Goal: Task Accomplishment & Management: Use online tool/utility

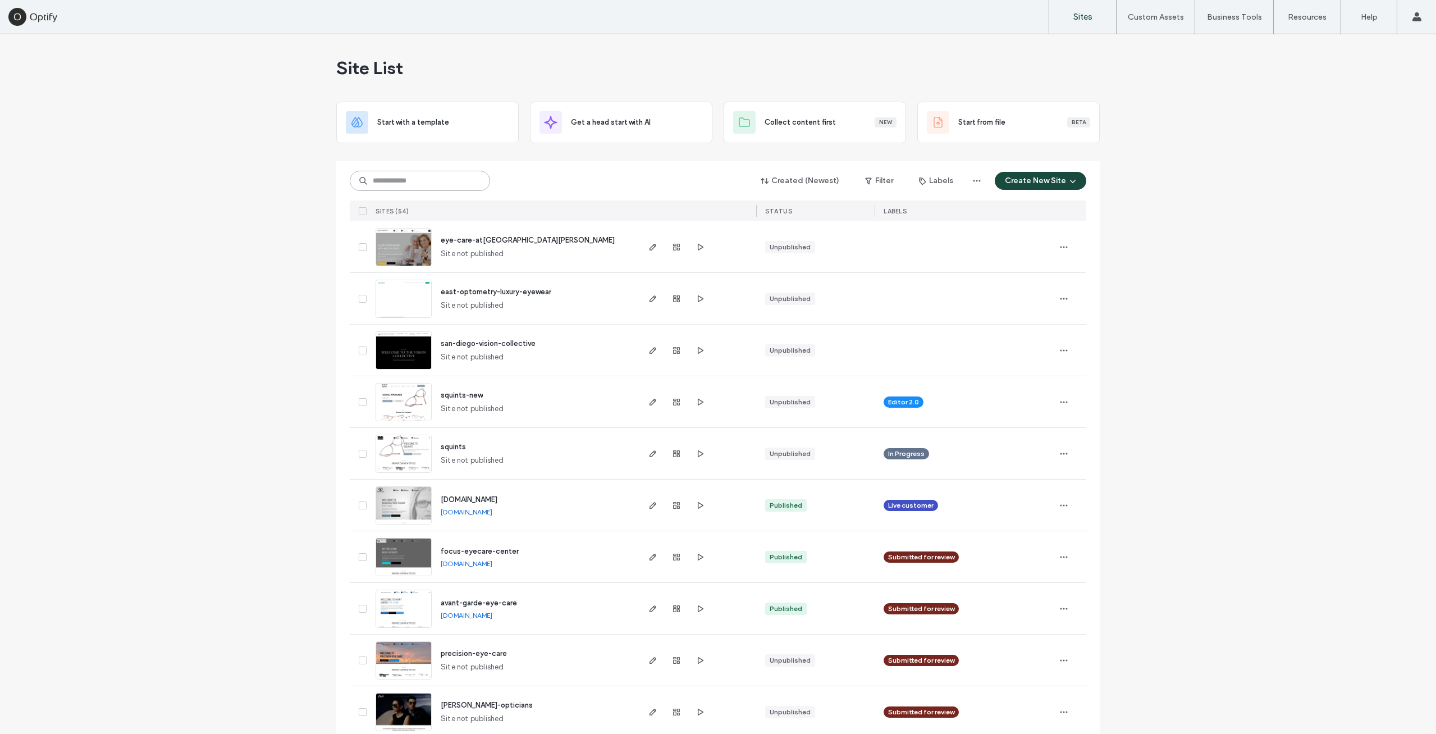
click at [429, 185] on input at bounding box center [420, 181] width 140 height 20
paste input "********"
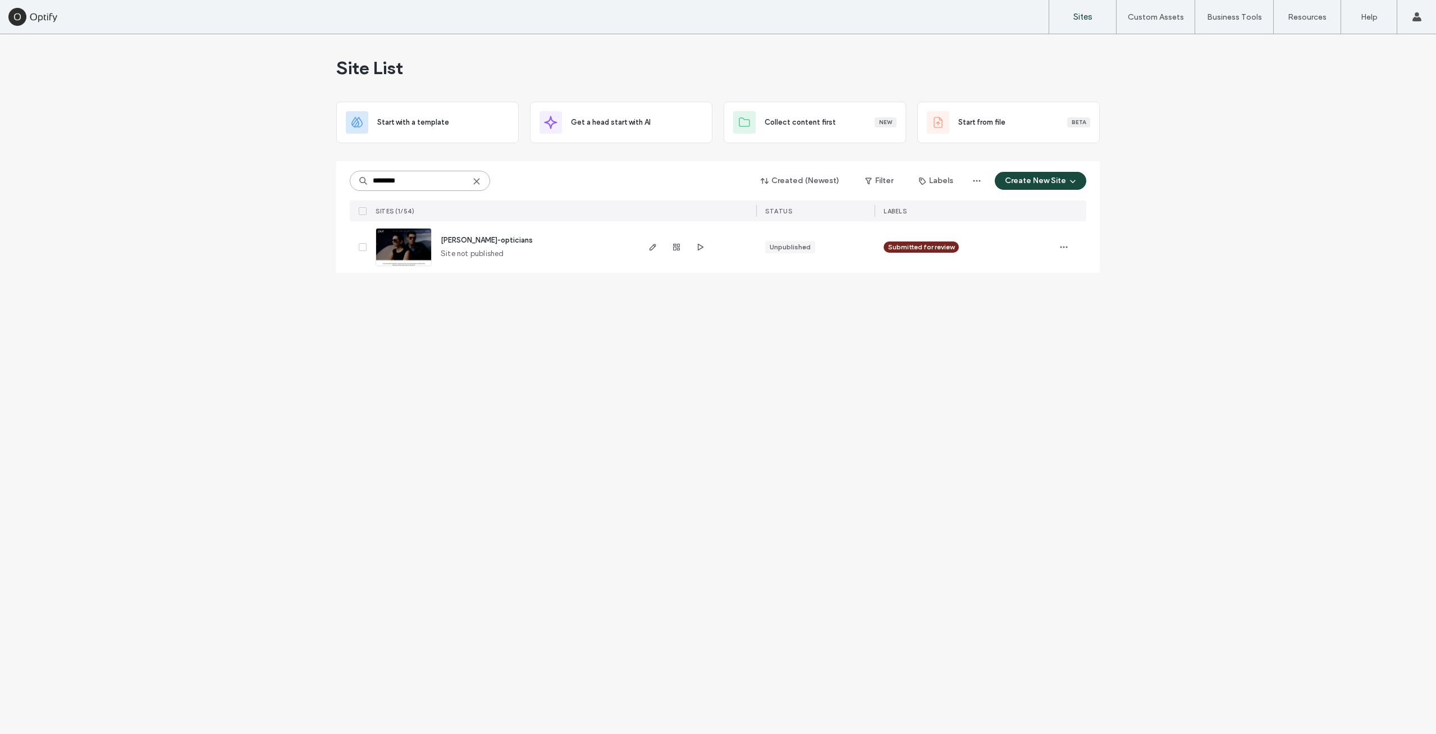
type input "********"
click at [470, 241] on span "[PERSON_NAME]-opticians" at bounding box center [487, 240] width 92 height 8
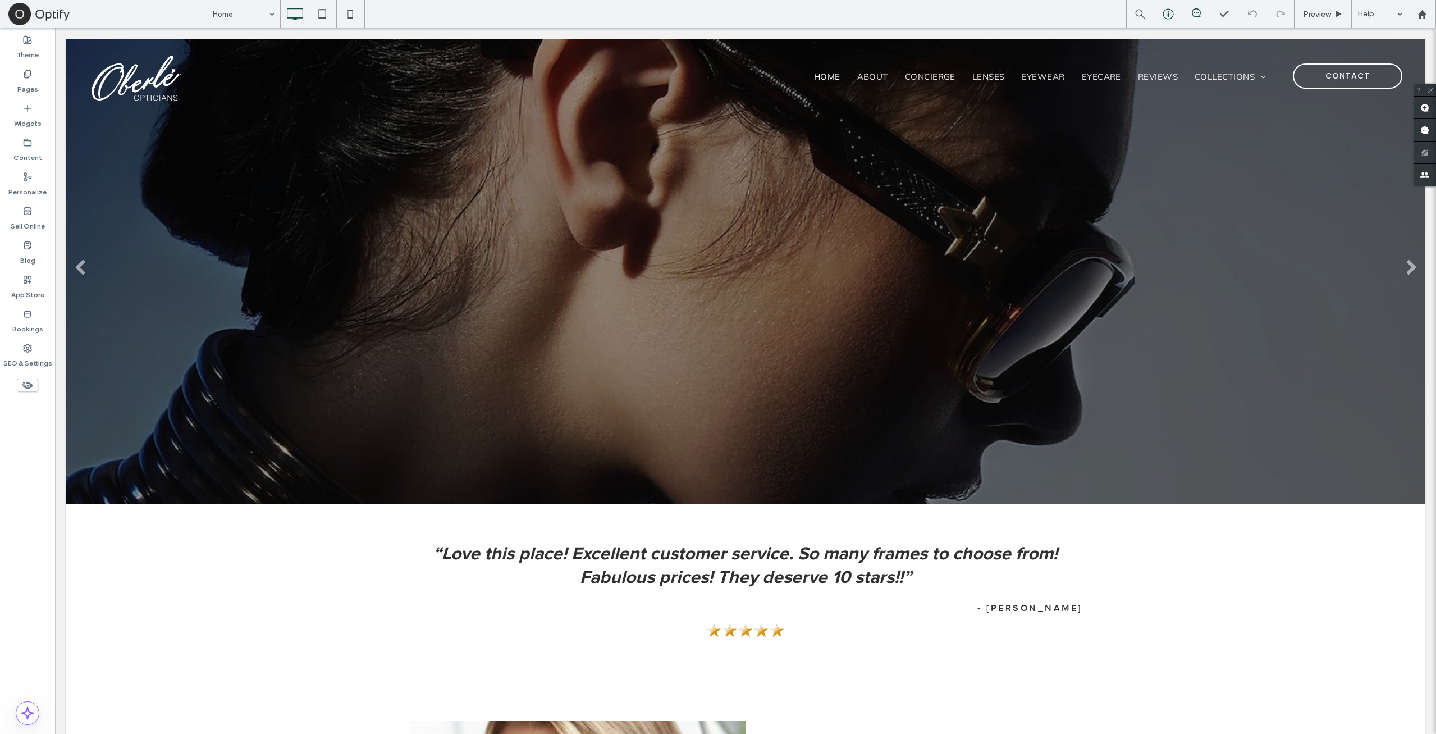
drag, startPoint x: 1186, startPoint y: 15, endPoint x: 1173, endPoint y: 17, distance: 13.8
click at [1173, 17] on div "Preview Help" at bounding box center [1281, 14] width 310 height 28
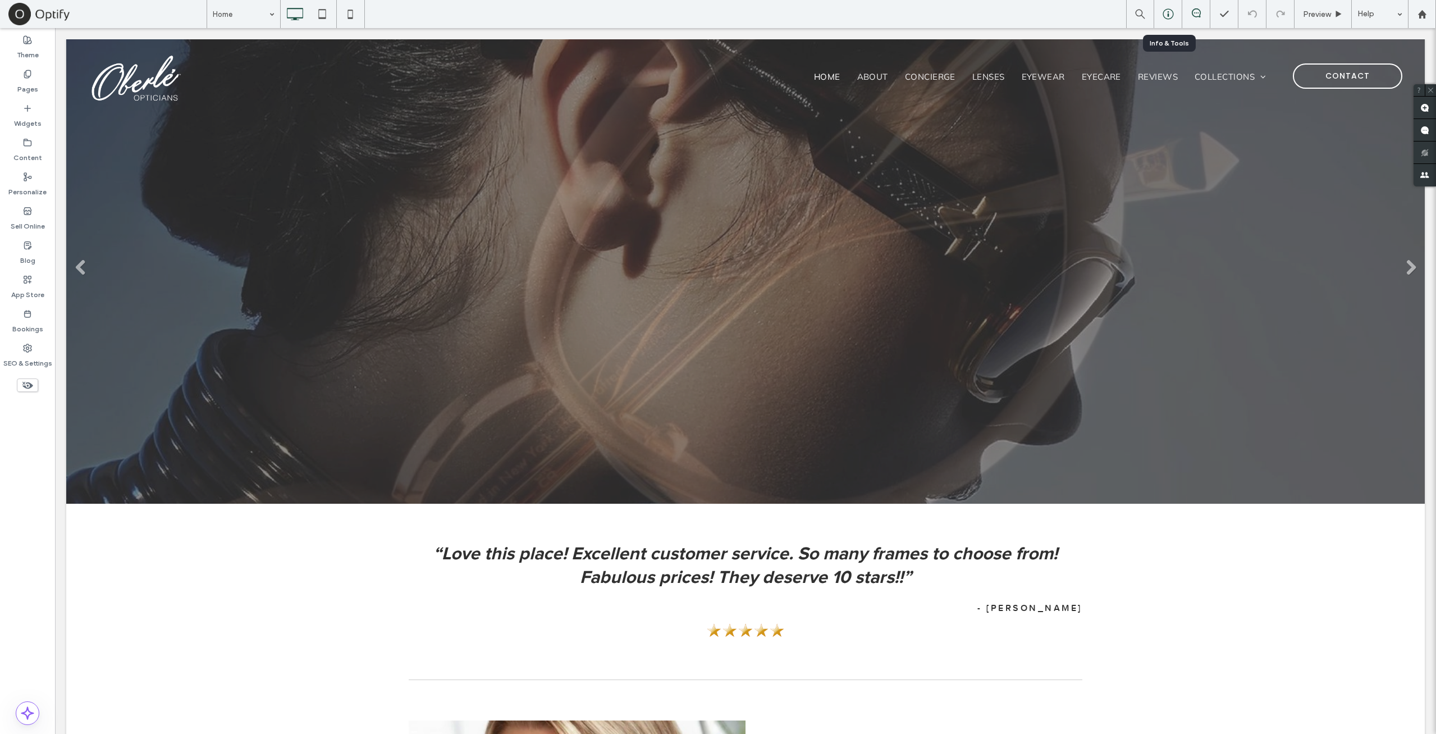
click at [1173, 17] on icon at bounding box center [1167, 13] width 11 height 11
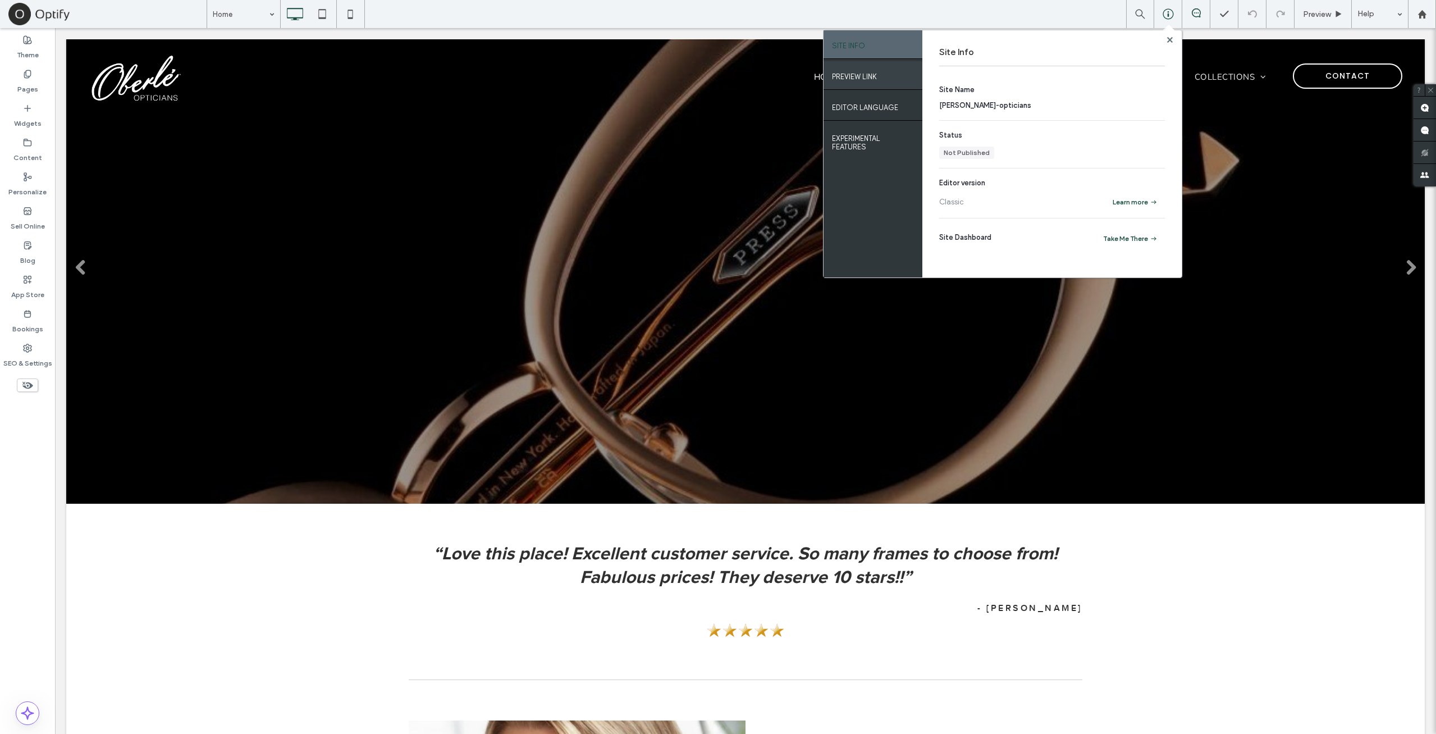
click at [856, 81] on label "PREVIEW LINK" at bounding box center [854, 74] width 45 height 14
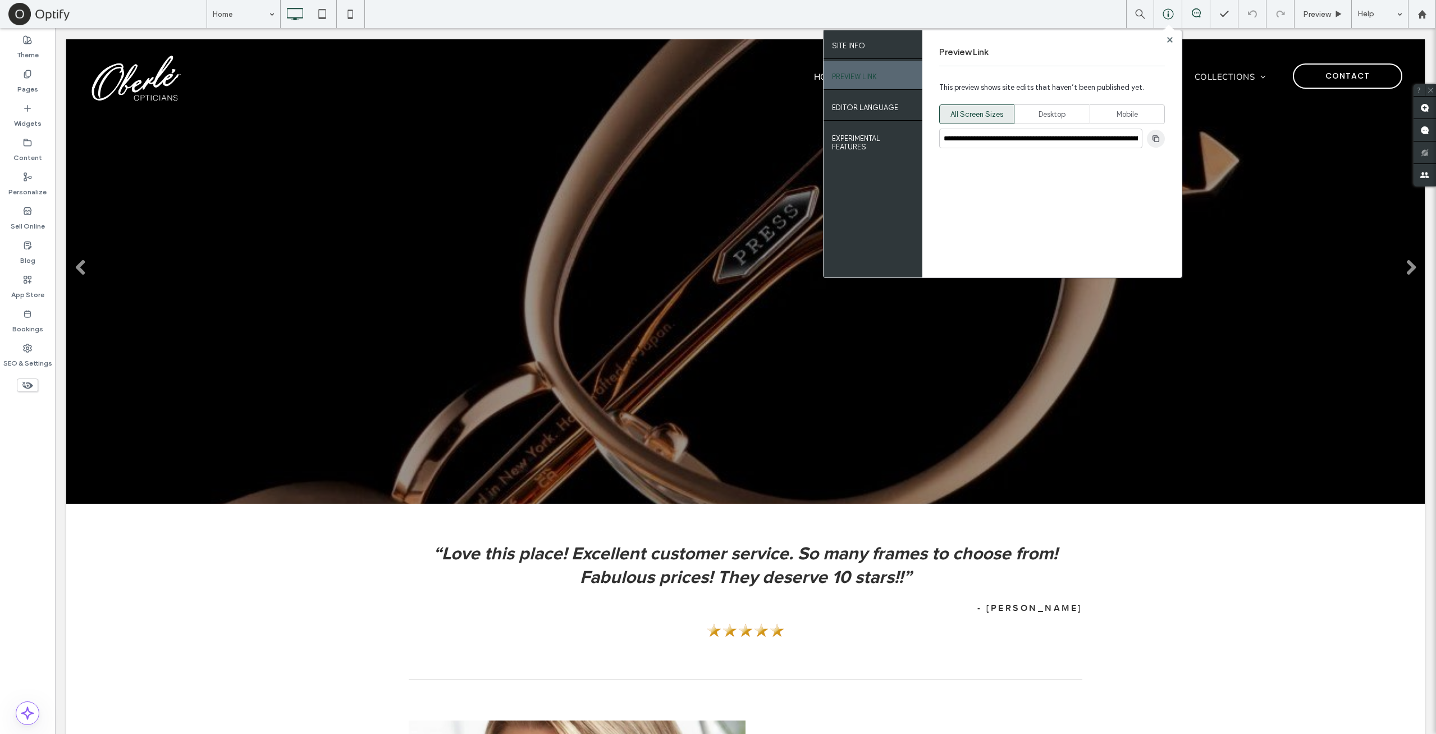
click at [1160, 140] on span "button" at bounding box center [1156, 139] width 18 height 18
click at [1167, 39] on icon at bounding box center [1170, 40] width 6 height 6
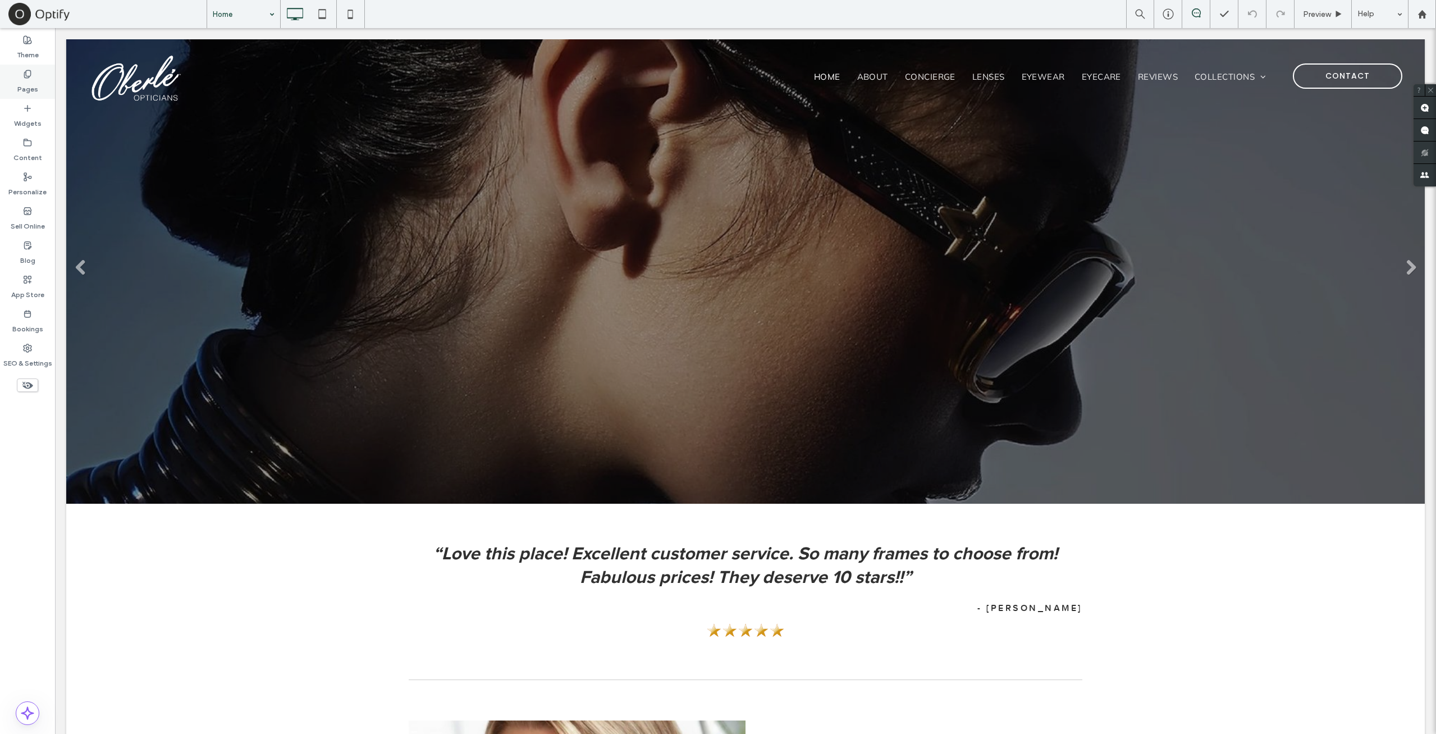
click at [29, 80] on label "Pages" at bounding box center [27, 87] width 21 height 16
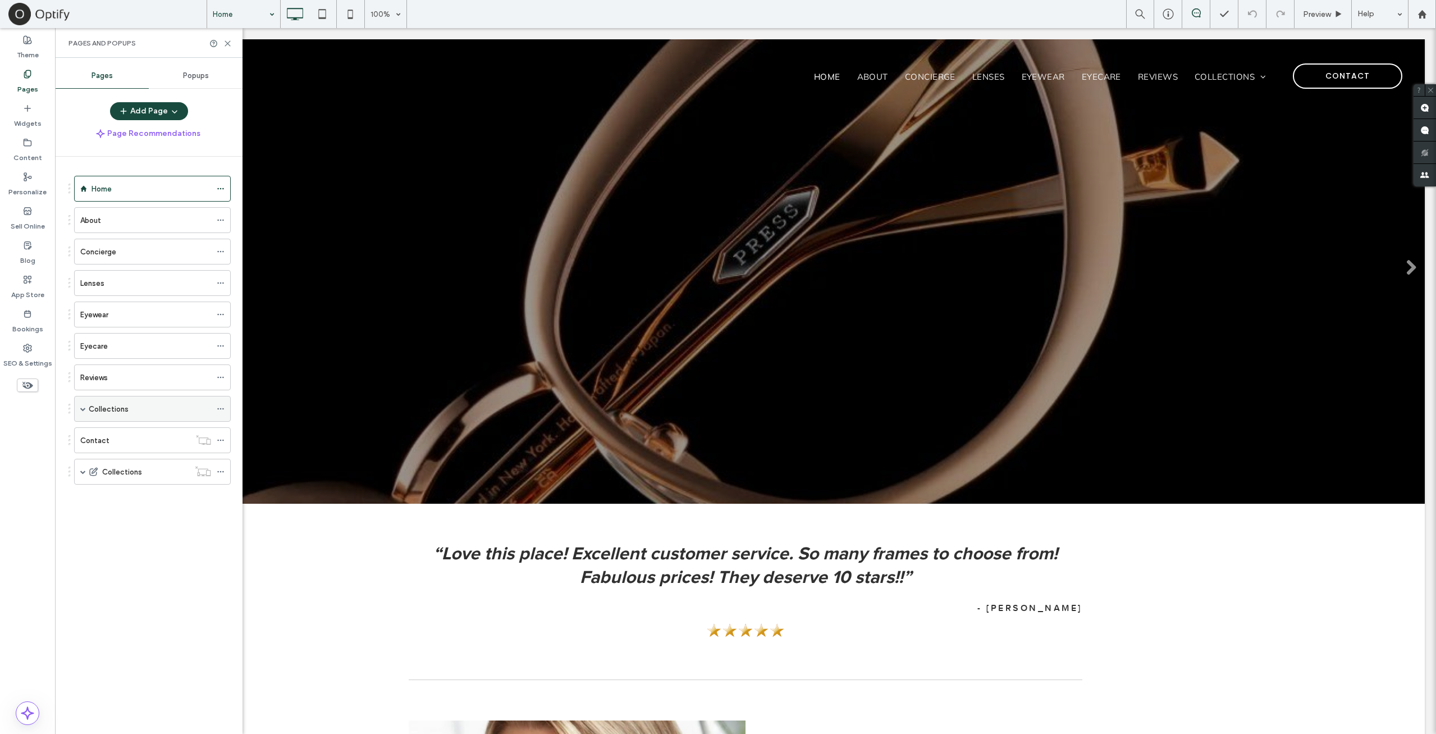
click at [81, 410] on span at bounding box center [83, 408] width 6 height 25
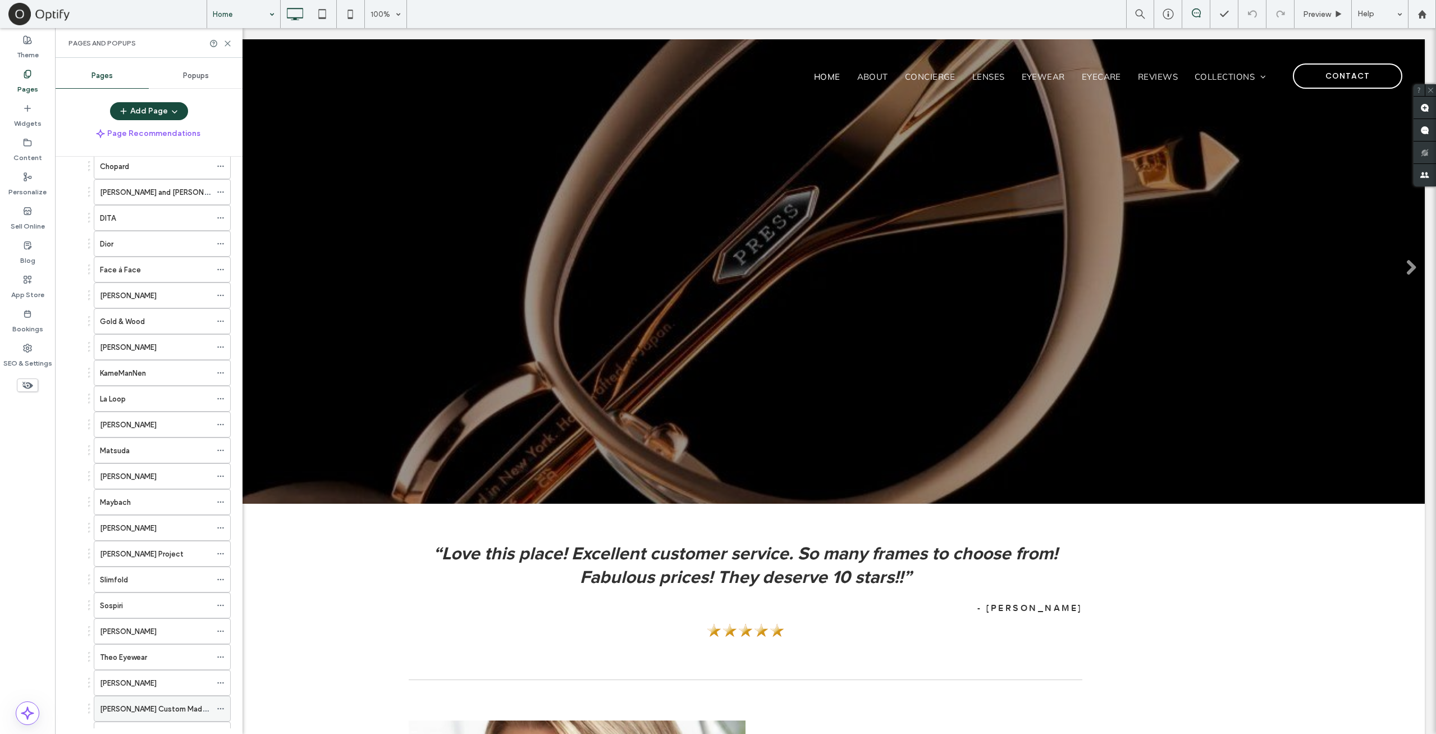
scroll to position [594, 0]
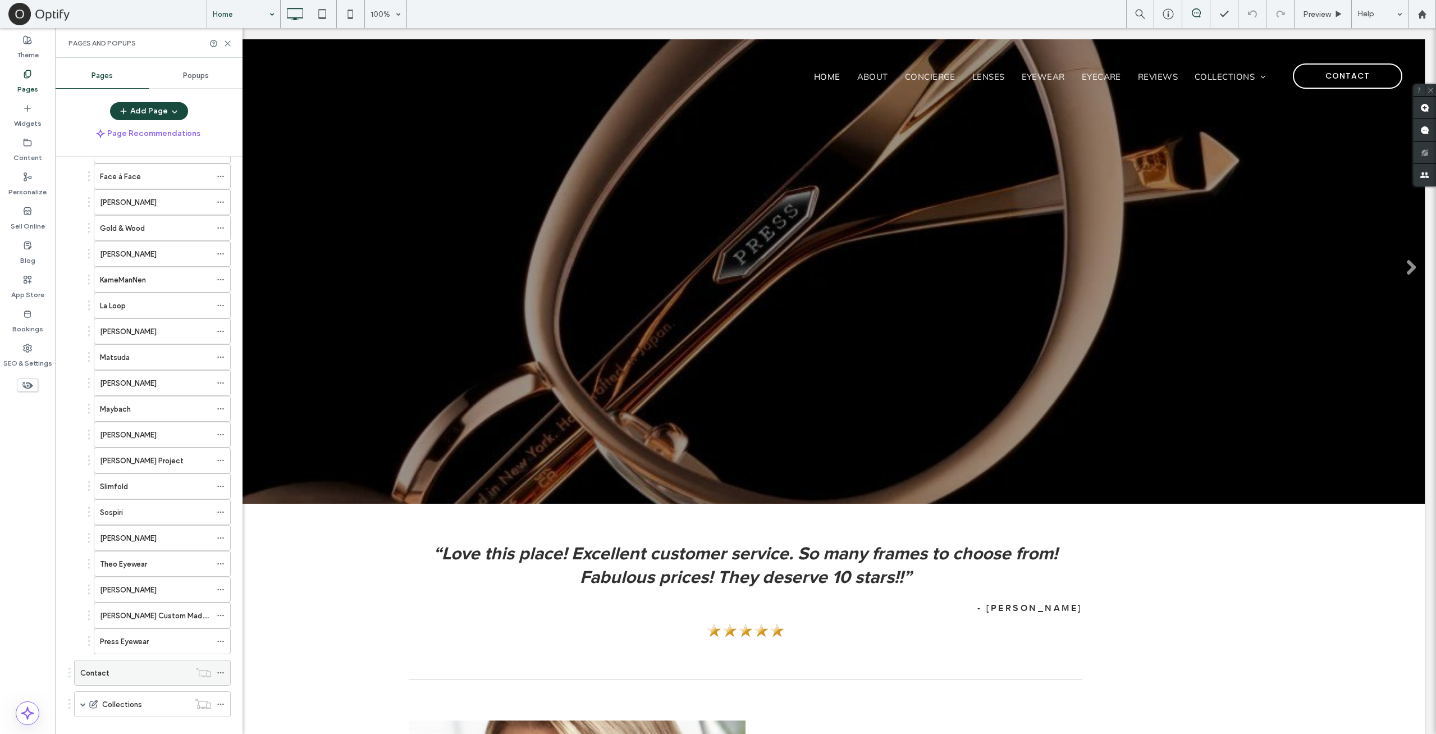
drag, startPoint x: 81, startPoint y: 688, endPoint x: 104, endPoint y: 663, distance: 33.8
click at [80, 701] on span at bounding box center [83, 704] width 6 height 6
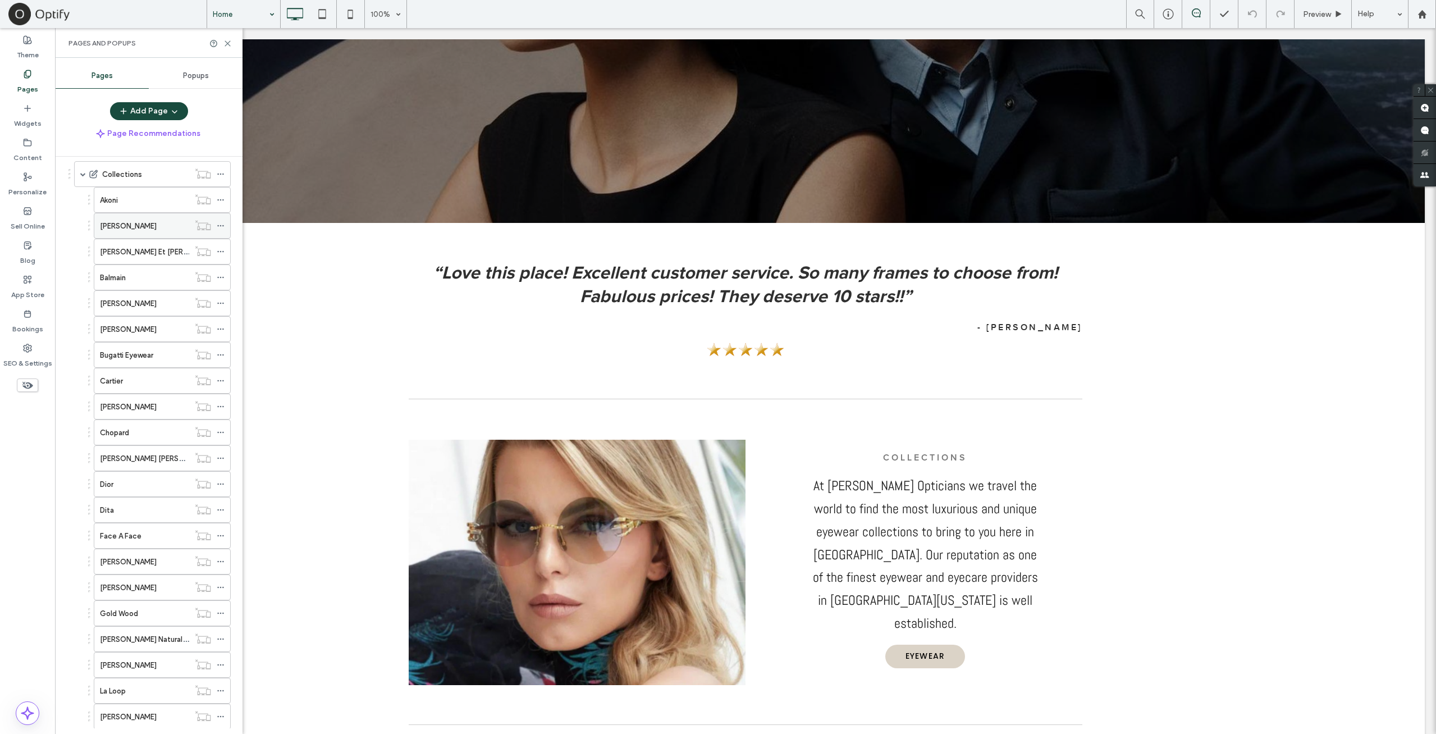
scroll to position [935, 0]
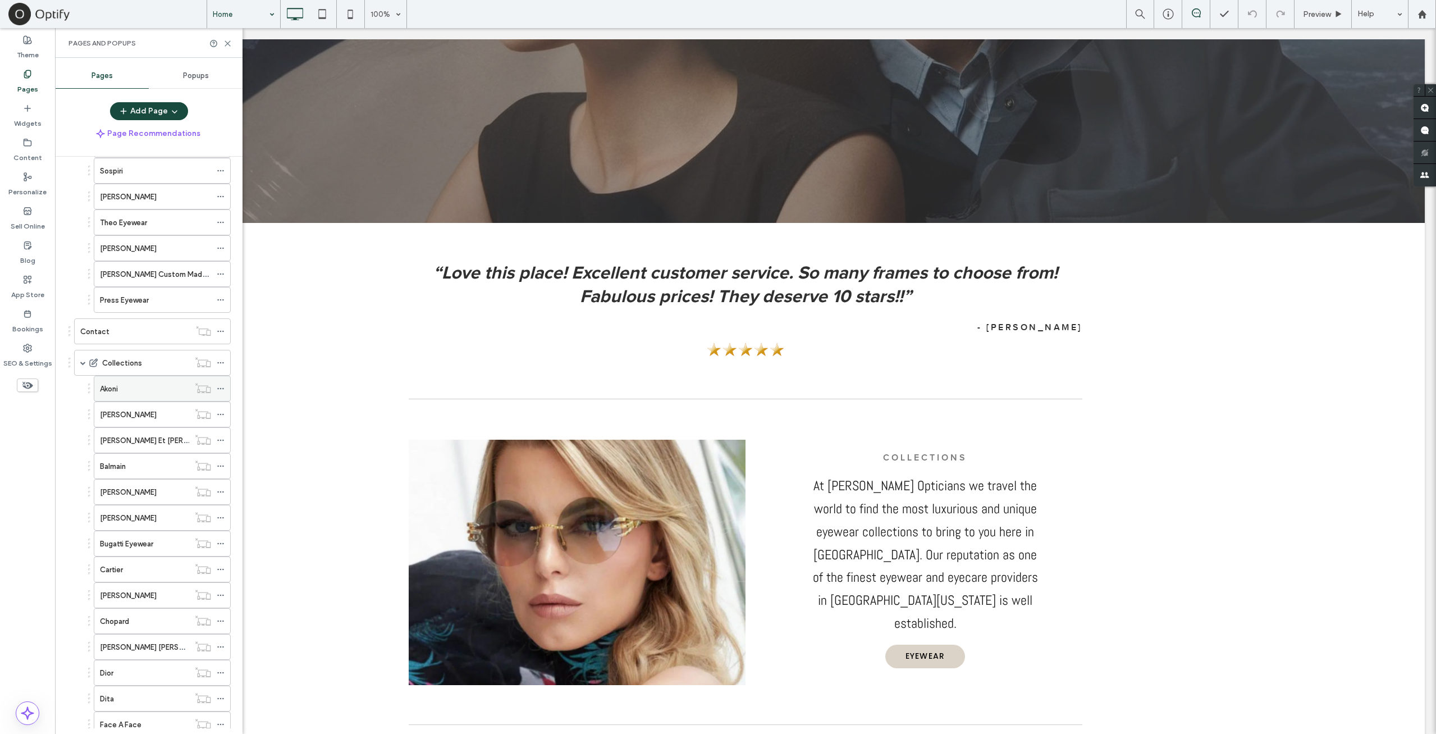
click at [154, 383] on div "Akoni" at bounding box center [144, 389] width 89 height 12
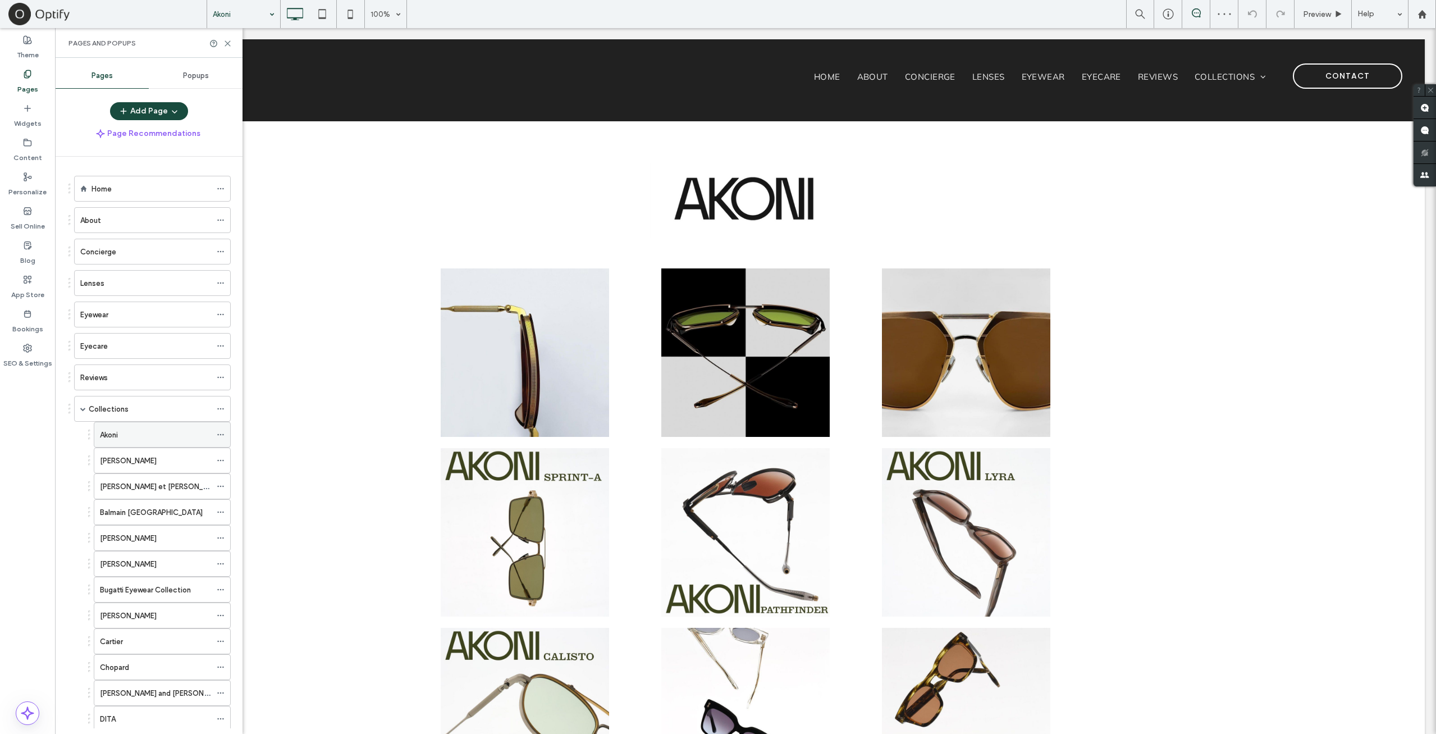
click at [143, 429] on div "Akoni" at bounding box center [155, 435] width 111 height 12
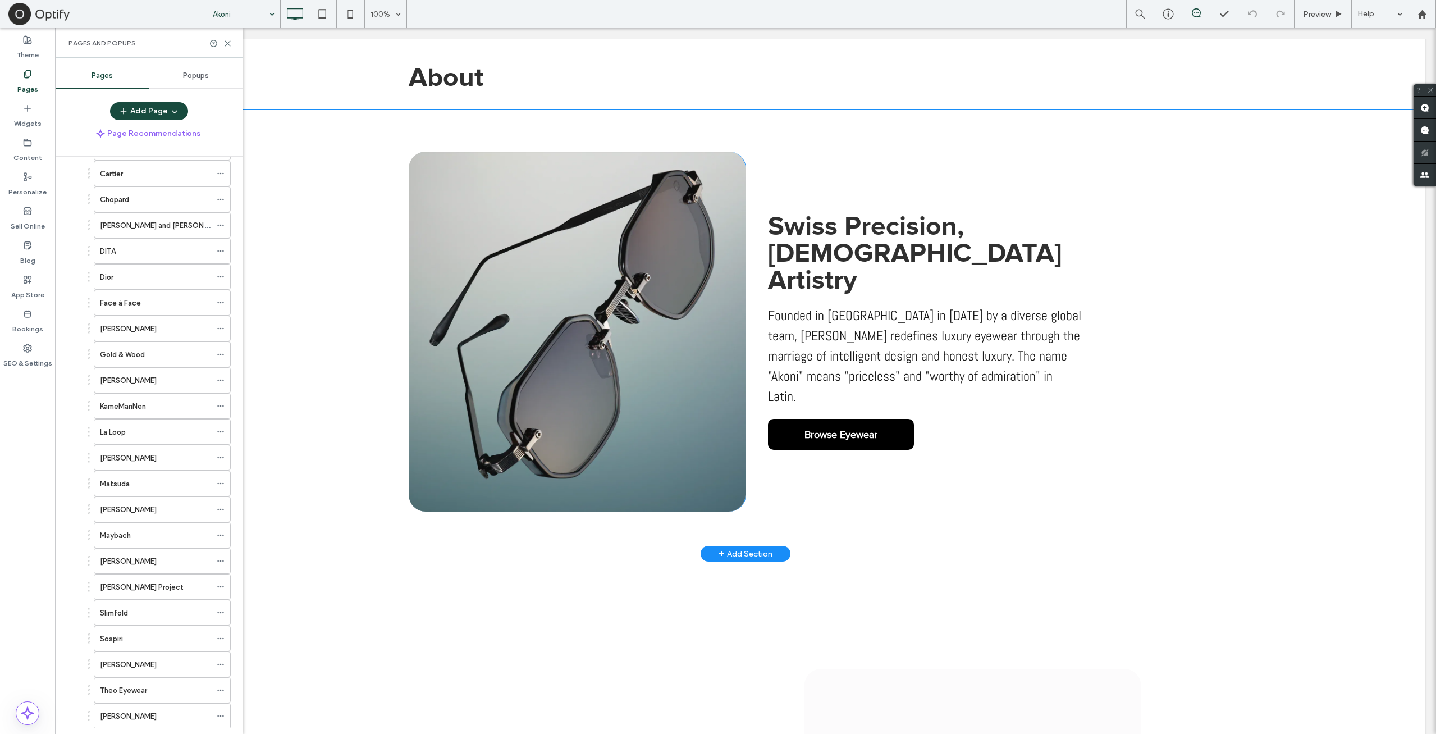
scroll to position [187, 0]
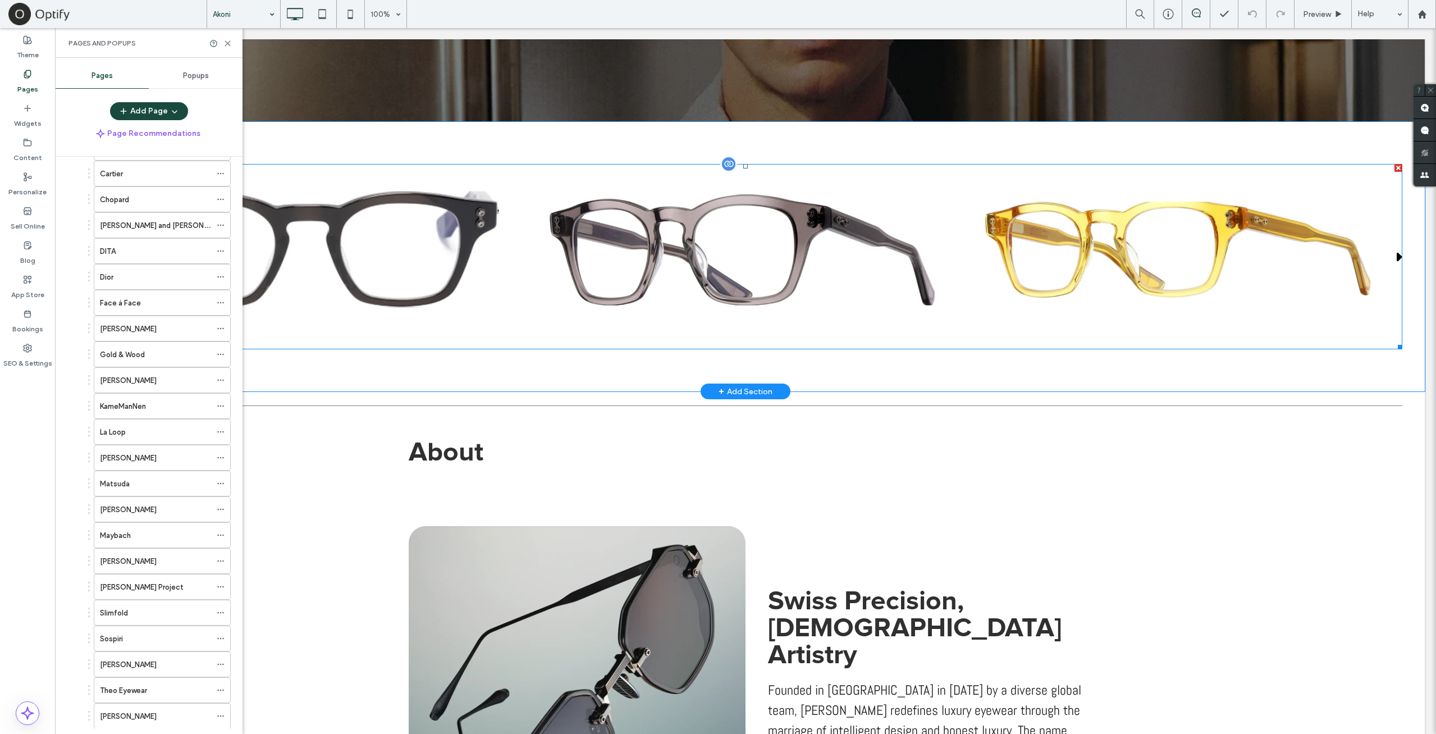
click at [608, 293] on span at bounding box center [745, 256] width 1313 height 185
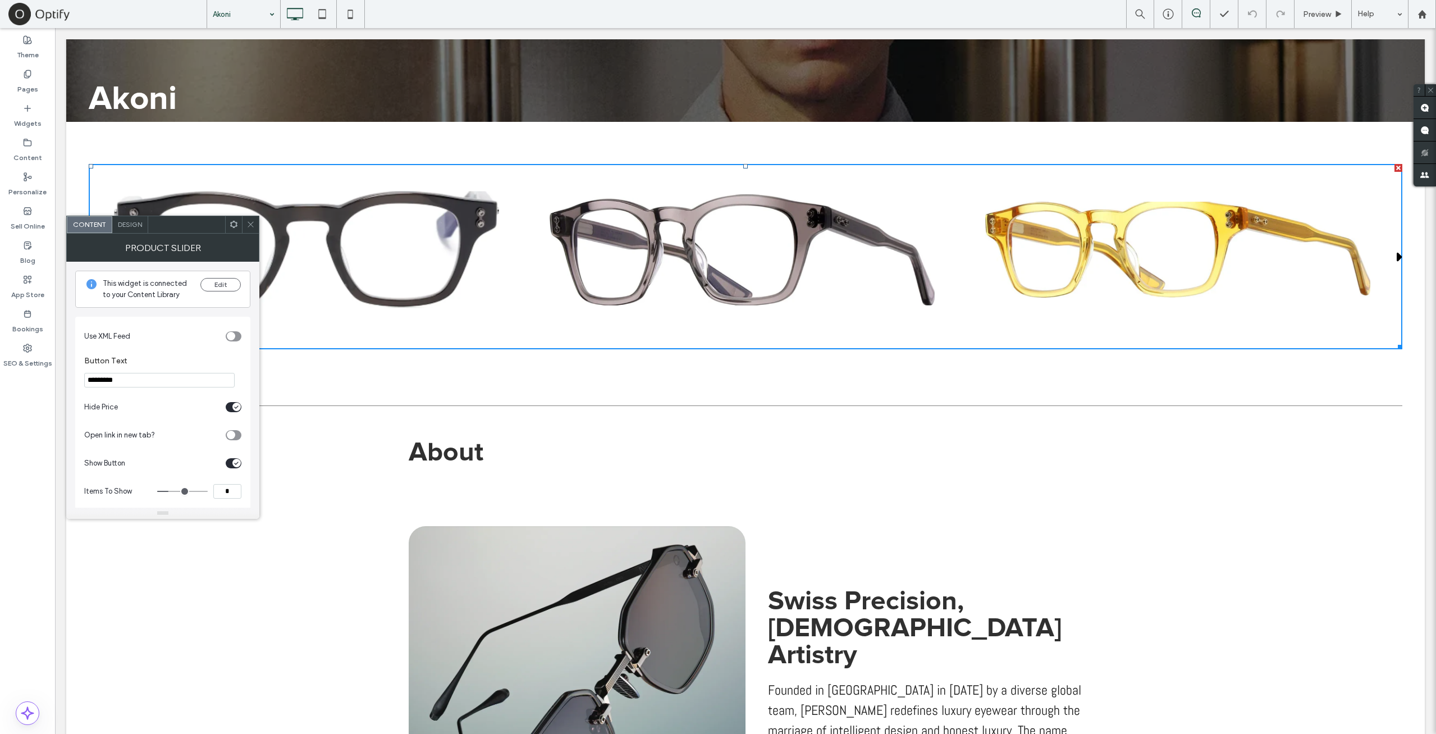
click at [253, 225] on icon at bounding box center [250, 224] width 8 height 8
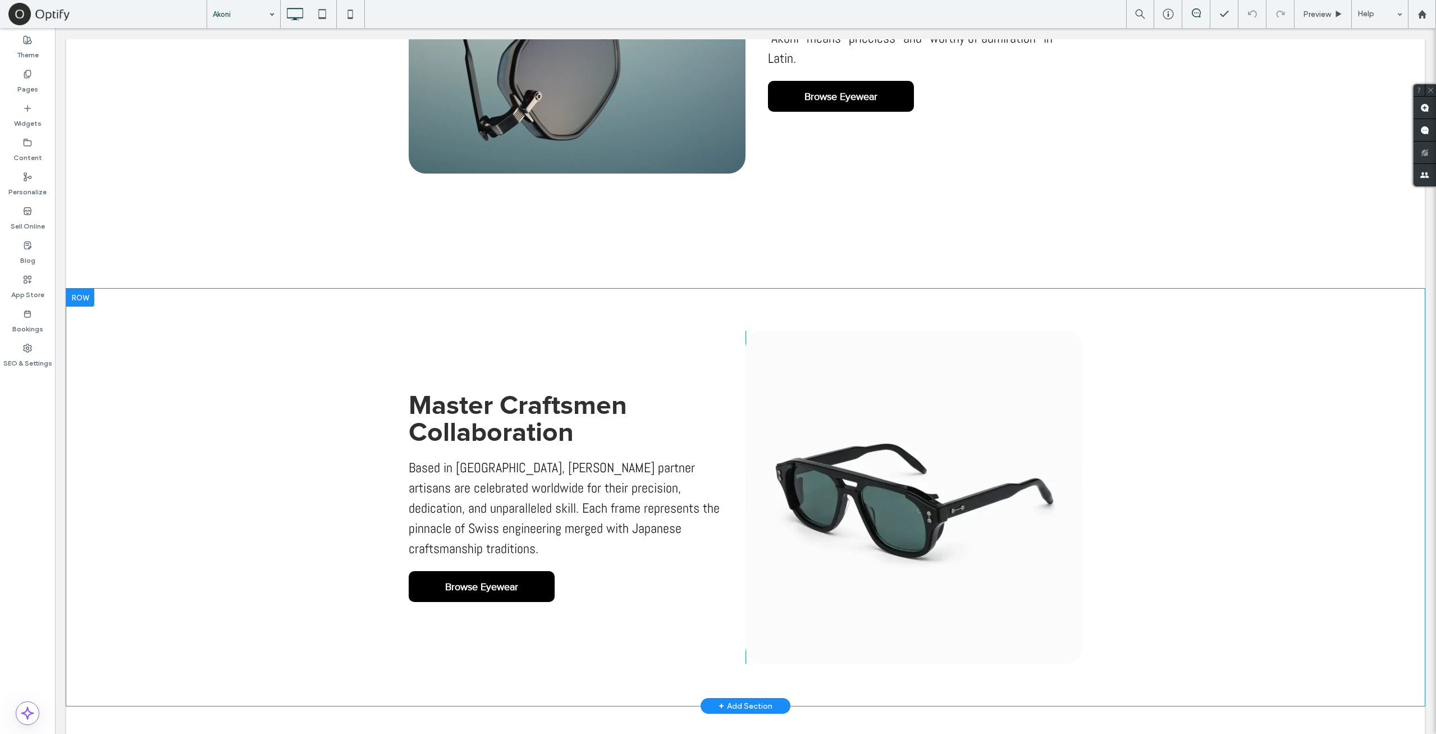
scroll to position [842, 0]
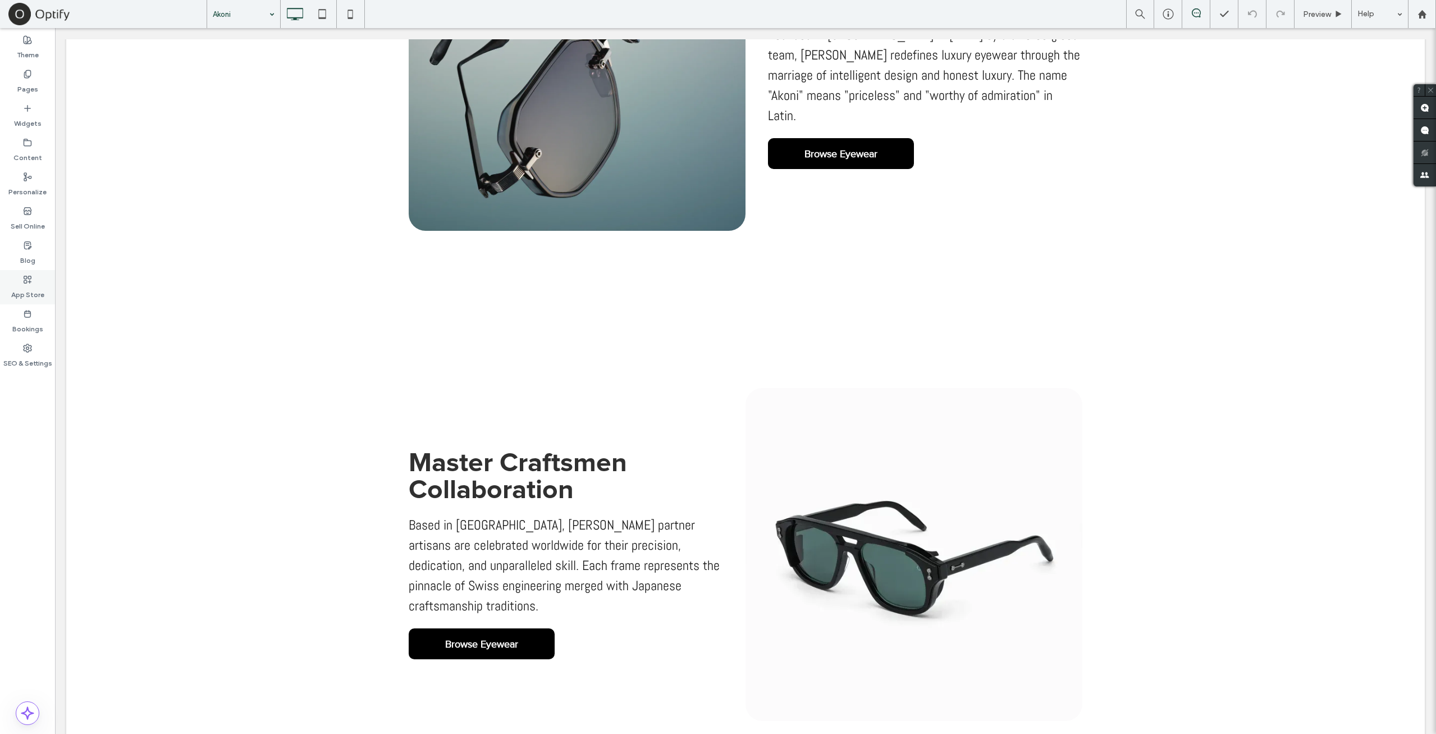
drag, startPoint x: 29, startPoint y: 85, endPoint x: 30, endPoint y: 272, distance: 187.5
click at [30, 85] on label "Pages" at bounding box center [27, 87] width 21 height 16
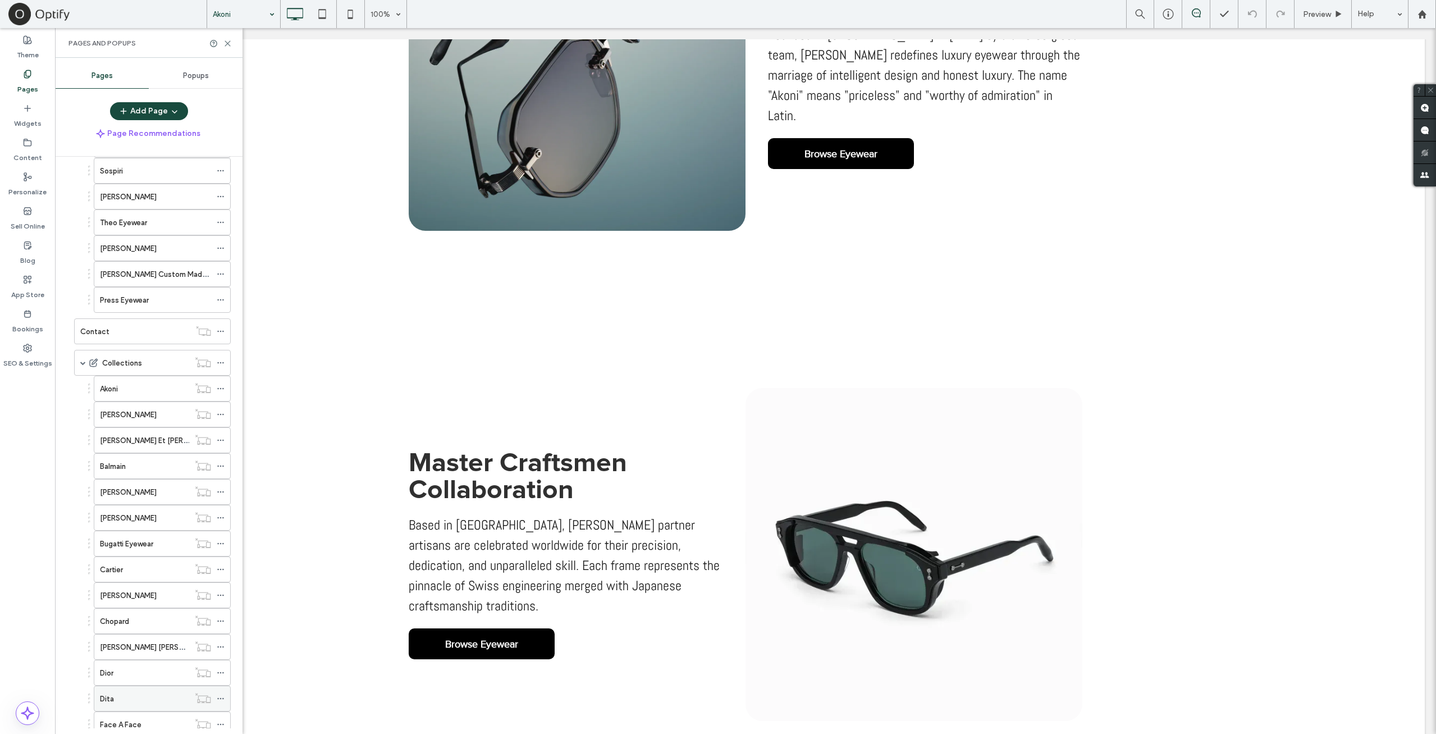
scroll to position [1123, 0]
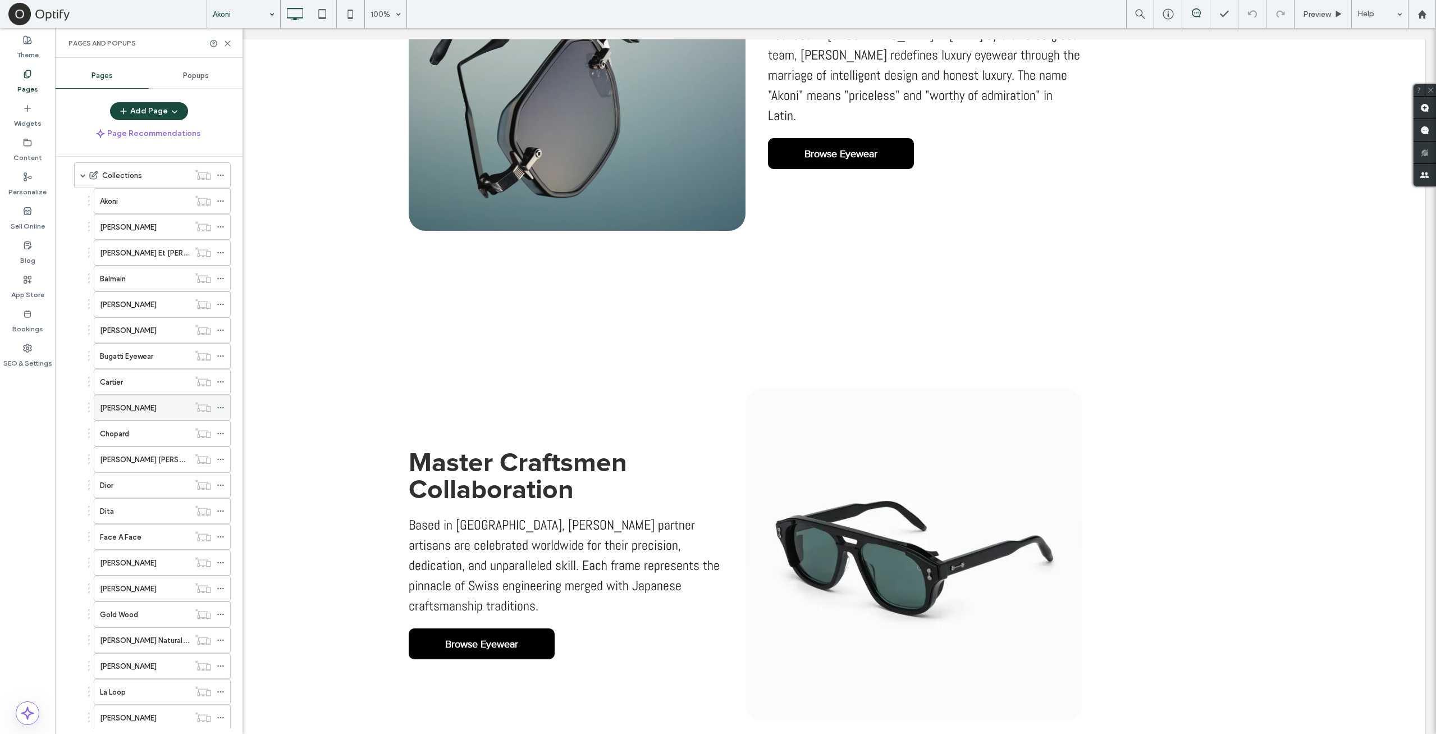
click at [152, 398] on label "Catherine De Medici" at bounding box center [128, 408] width 57 height 20
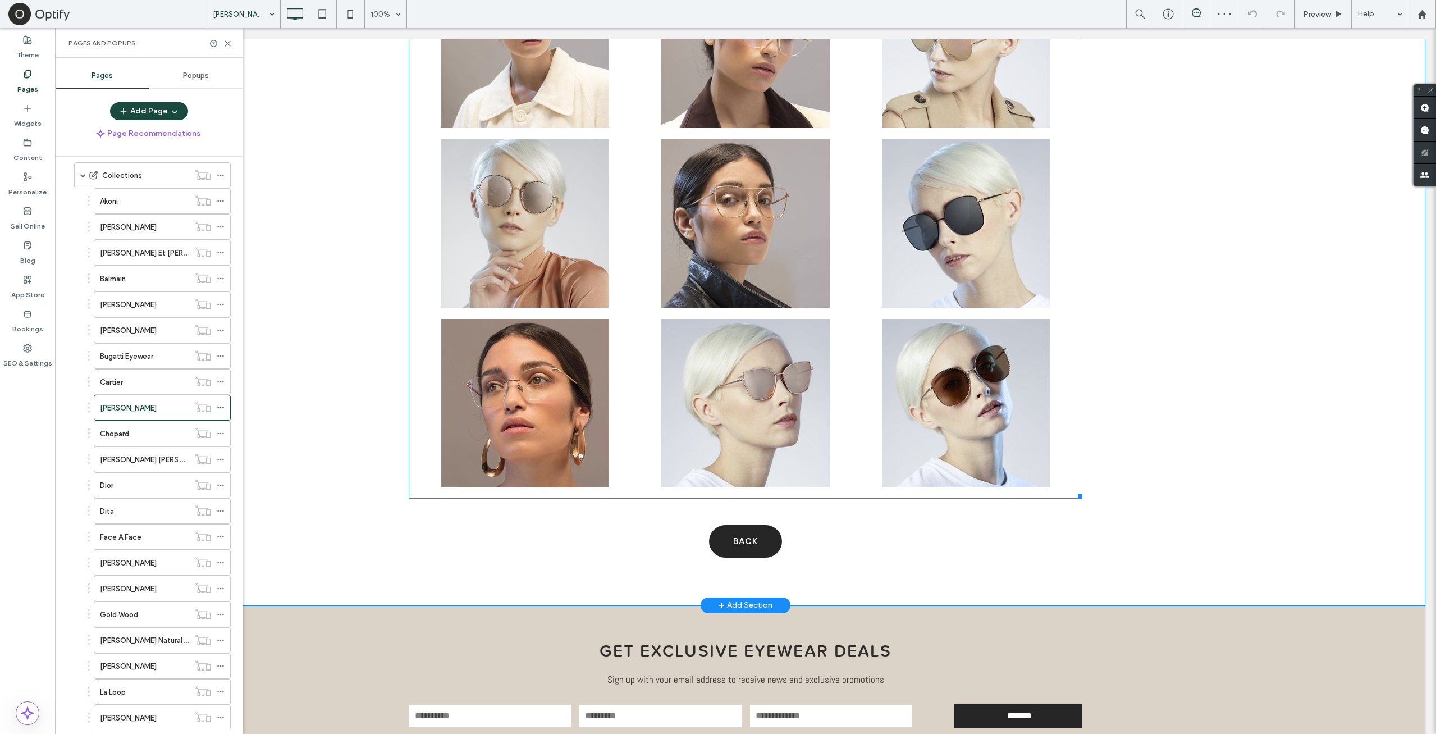
scroll to position [167, 0]
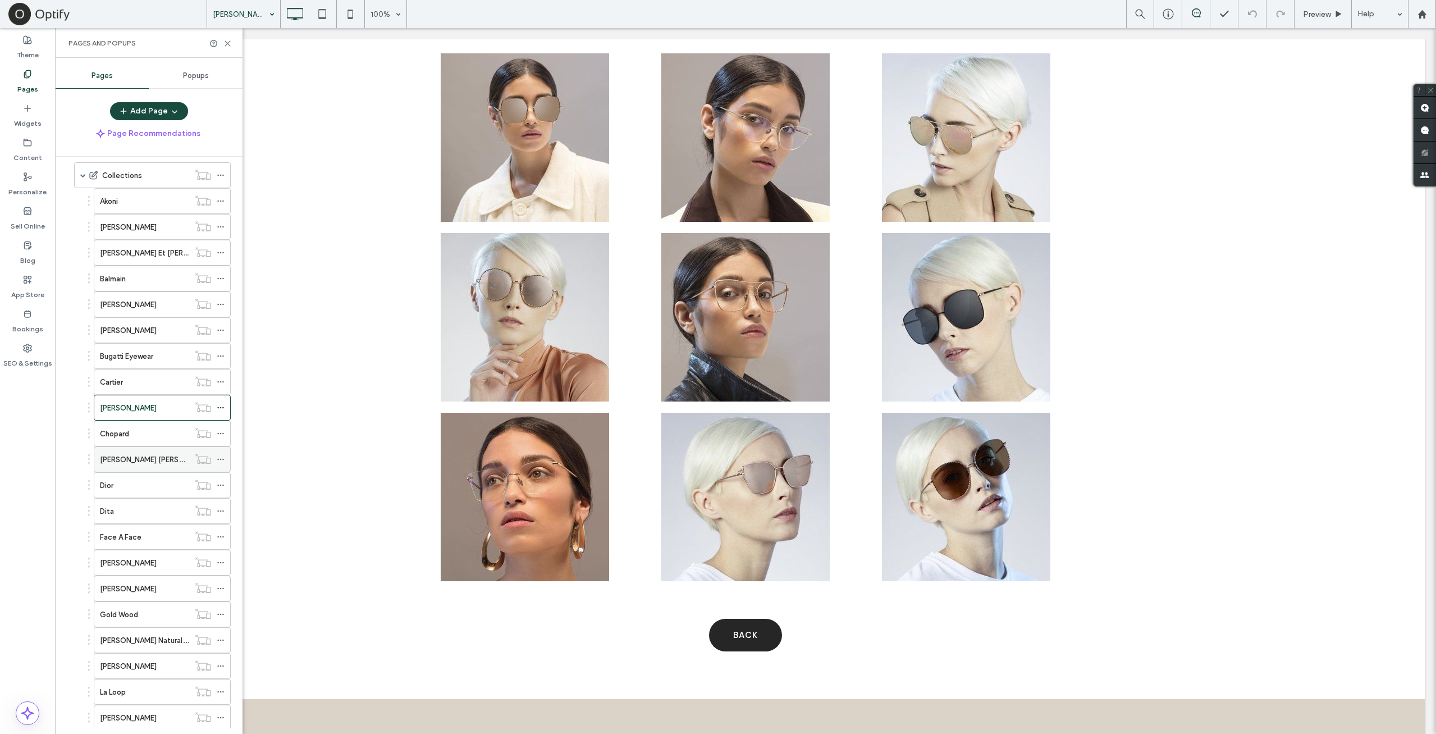
click at [117, 450] on label "Cutler Gross" at bounding box center [157, 460] width 115 height 20
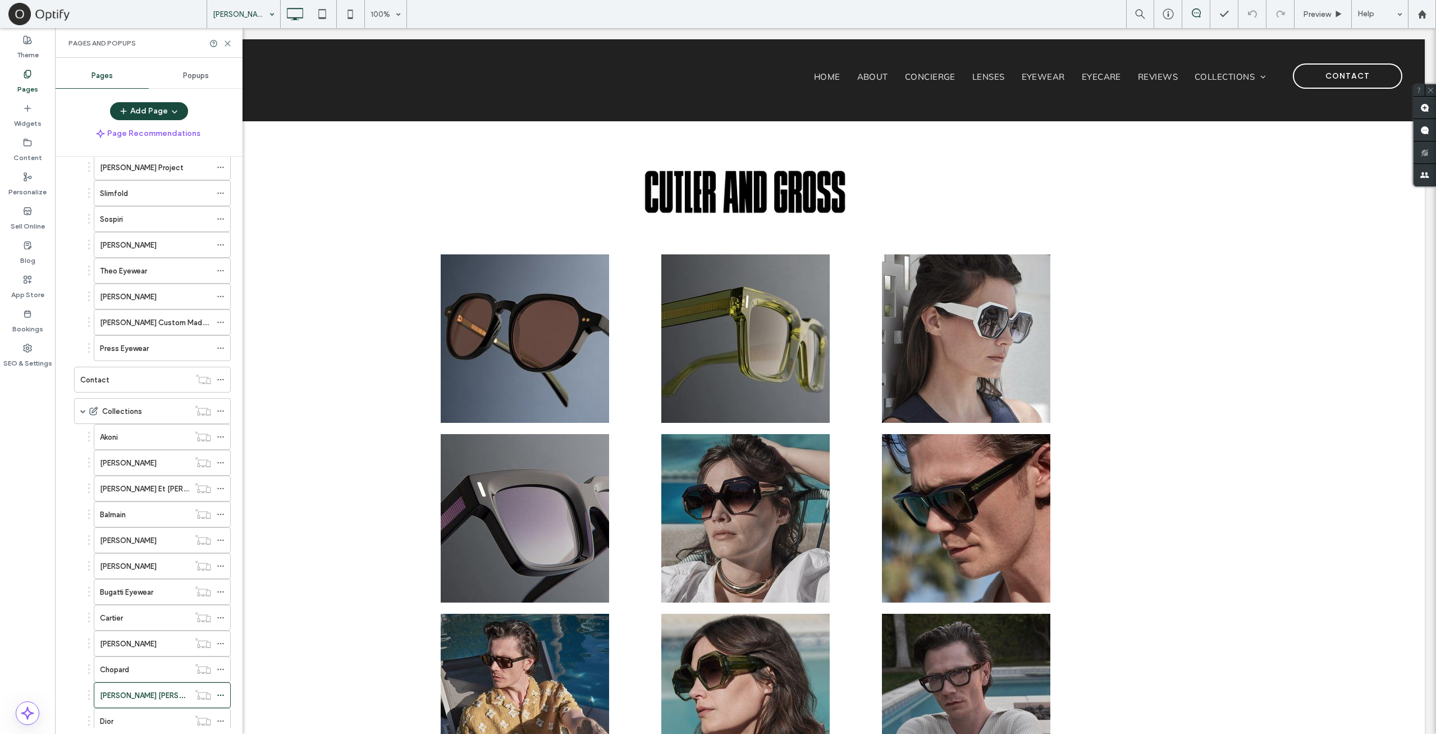
scroll to position [804, 0]
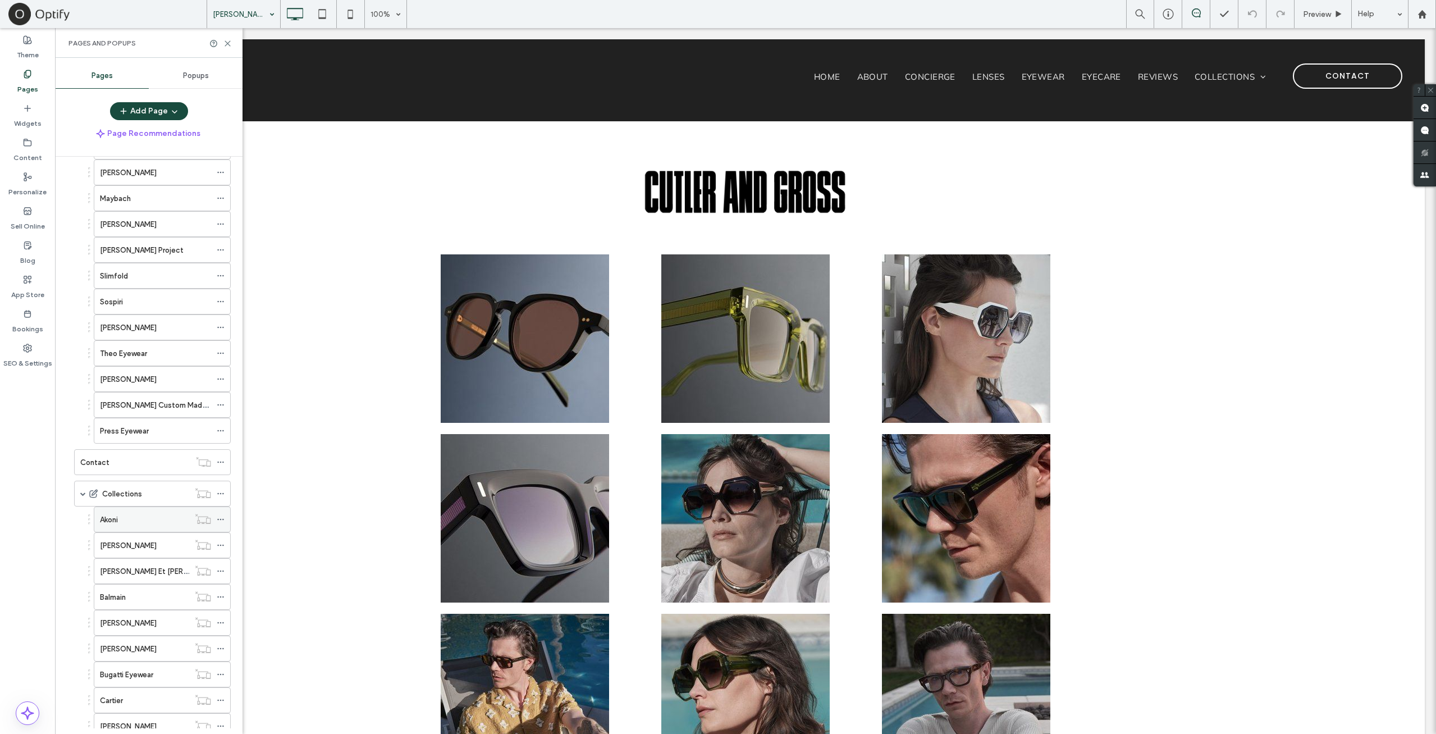
click at [160, 514] on div "Akoni" at bounding box center [144, 520] width 89 height 12
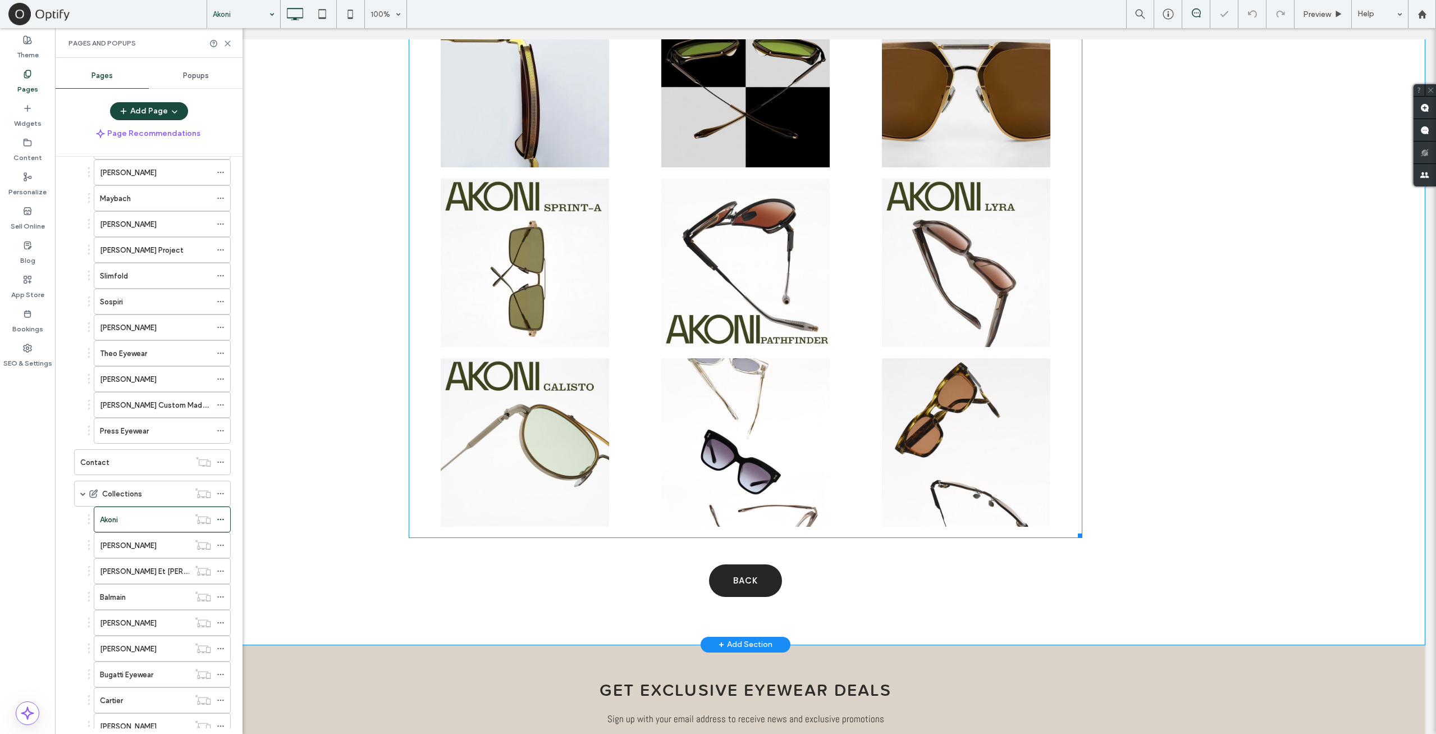
scroll to position [281, 0]
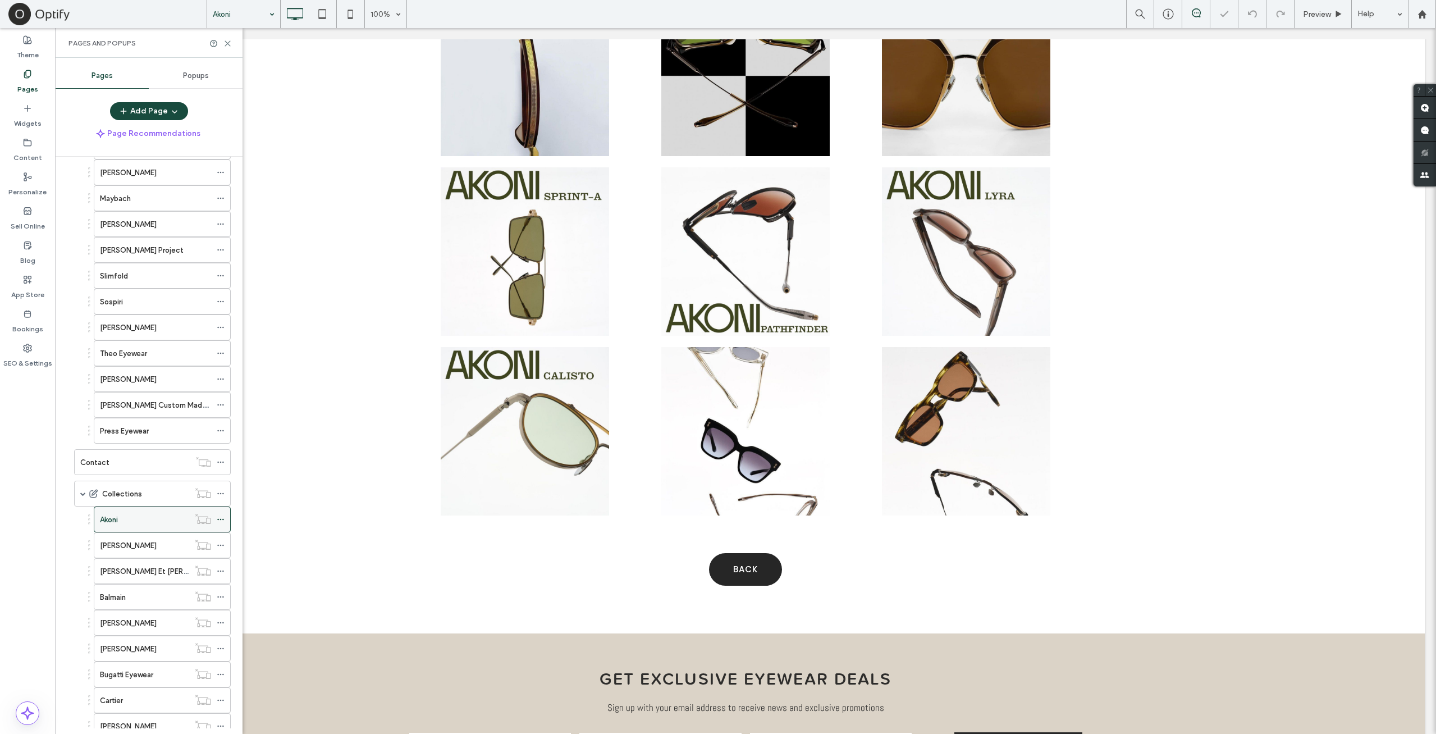
click at [133, 514] on div "Akoni" at bounding box center [144, 520] width 89 height 12
click at [131, 529] on div at bounding box center [718, 367] width 1436 height 734
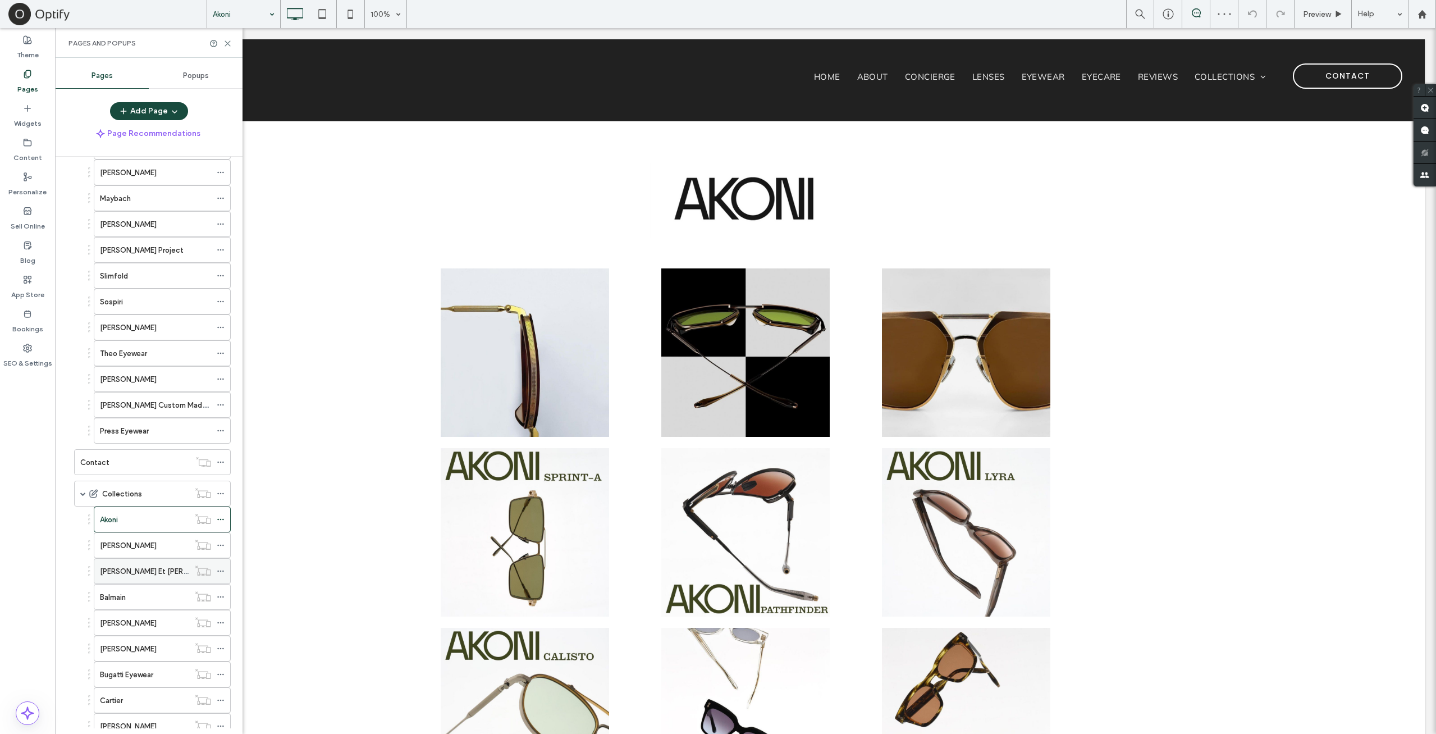
scroll to position [0, 0]
click at [156, 535] on label "Anna Karin Karlsson" at bounding box center [128, 545] width 57 height 20
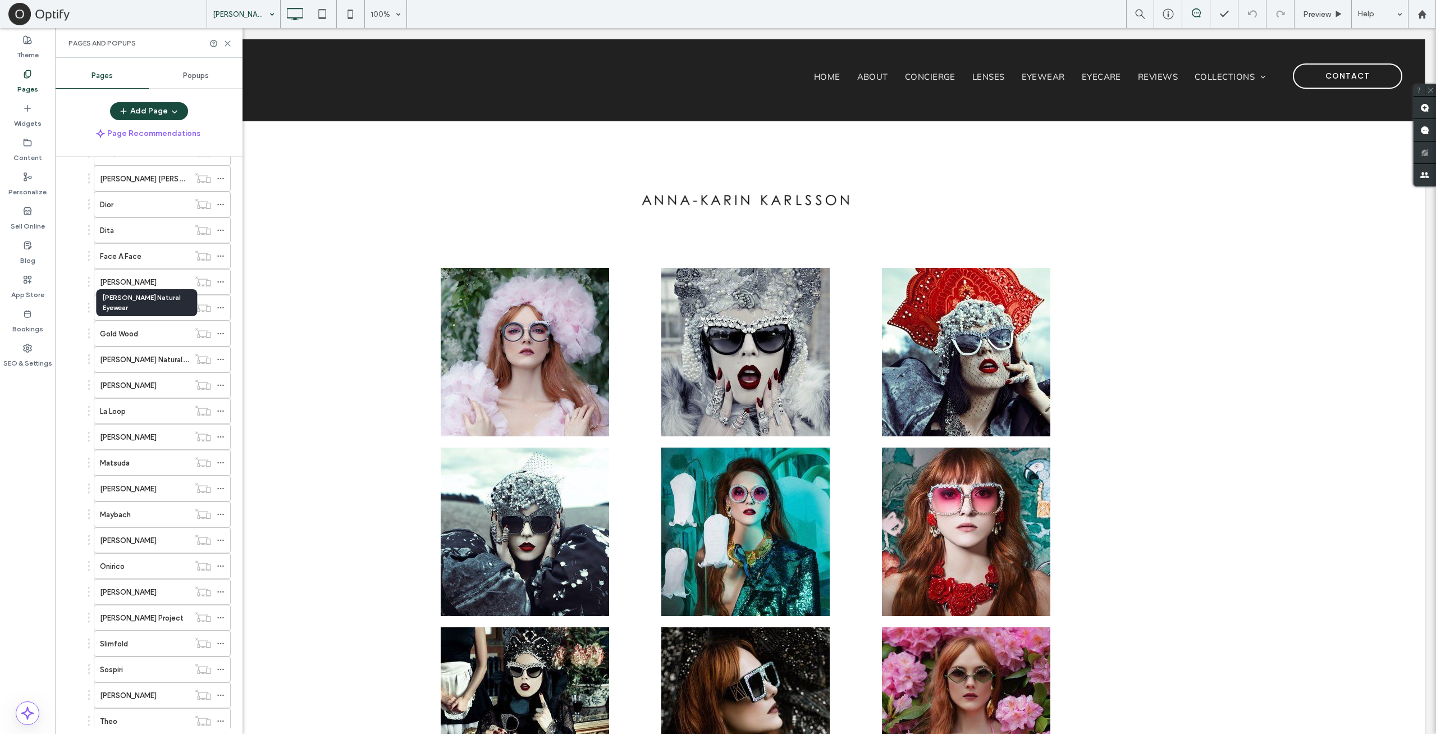
scroll to position [1459, 0]
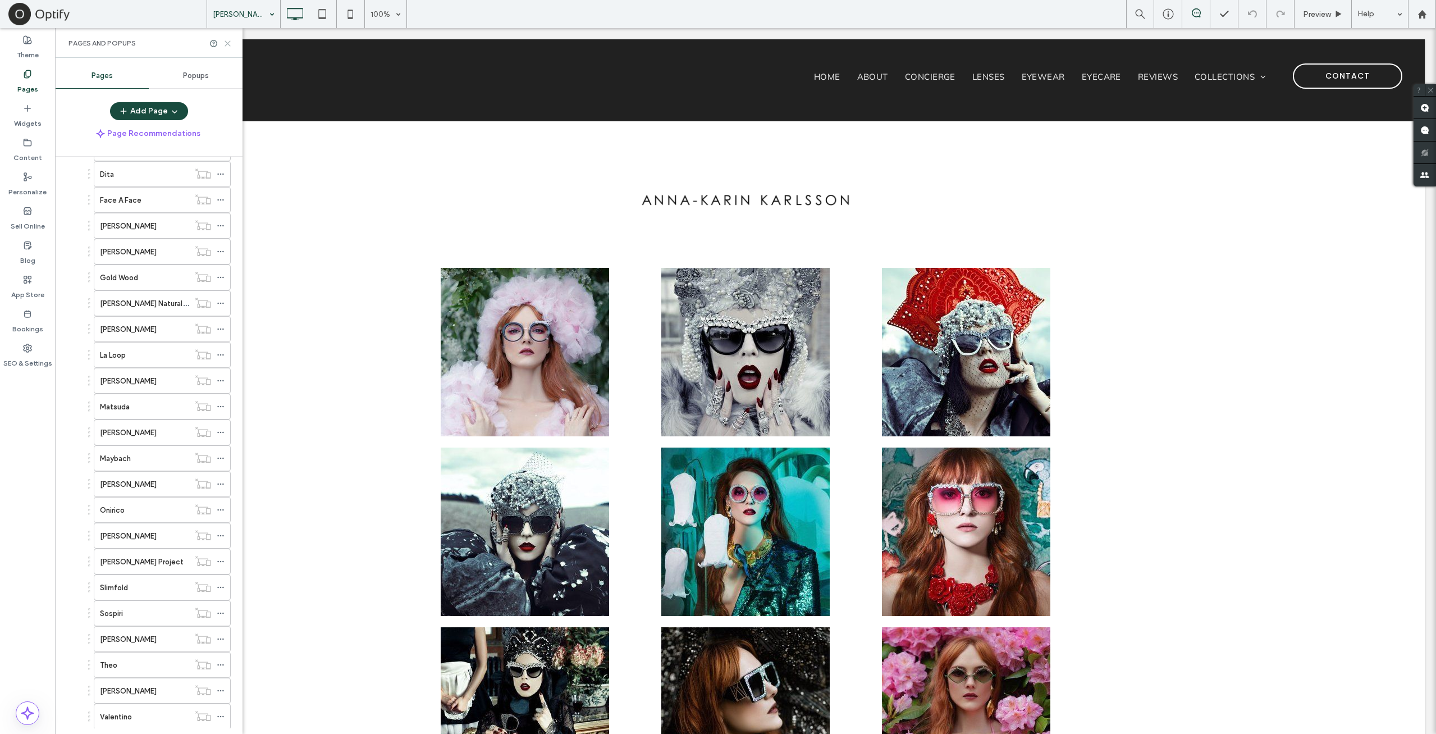
click at [225, 44] on icon at bounding box center [227, 43] width 8 height 8
